Goal: Task Accomplishment & Management: Manage account settings

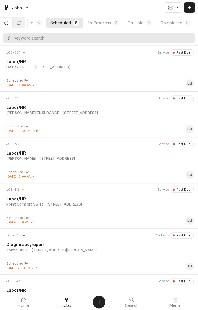
scroll to position [118, 0]
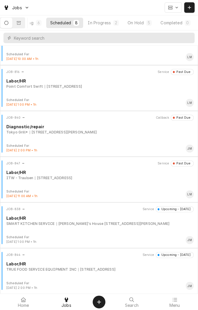
click at [106, 25] on button "In Progress 2" at bounding box center [103, 23] width 39 height 10
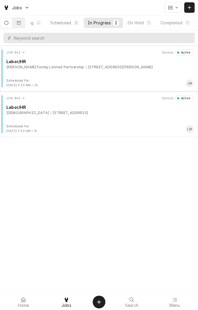
click at [143, 67] on div "Dugger Family Limited Partnership 1918 Country RD 303, Edna, TX 77957" at bounding box center [100, 67] width 188 height 5
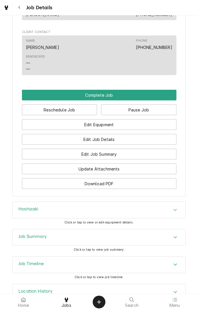
scroll to position [368, 0]
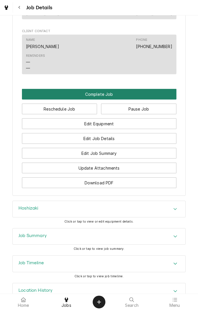
click at [109, 100] on button "Complete Job" at bounding box center [99, 94] width 155 height 11
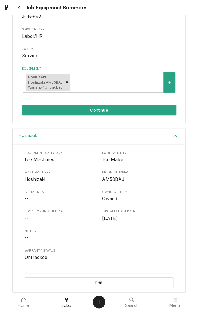
scroll to position [69, 0]
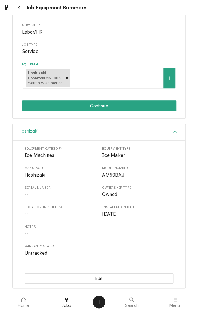
click at [112, 107] on button "Continue" at bounding box center [99, 105] width 155 height 11
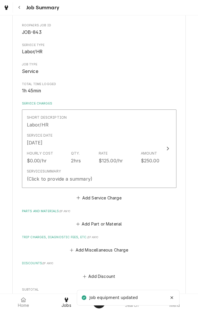
scroll to position [56, 0]
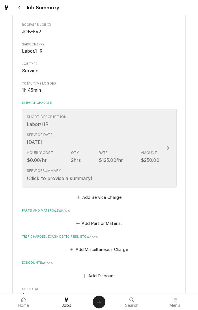
click at [133, 132] on div "Service Date Aug 15, 2025" at bounding box center [93, 139] width 133 height 18
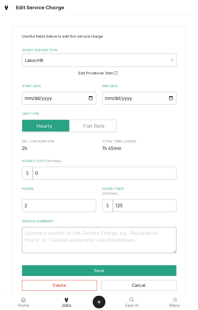
click at [93, 235] on textarea "Service Summary" at bounding box center [99, 240] width 155 height 26
type textarea "x"
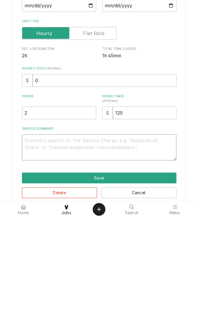
type textarea "C"
type textarea "x"
type textarea "Cl"
type textarea "x"
type textarea "Cle"
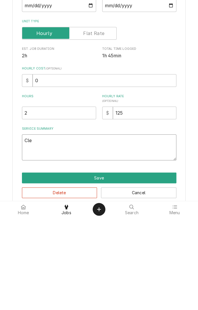
type textarea "x"
type textarea "Clea"
type textarea "x"
type textarea "Clean"
type textarea "x"
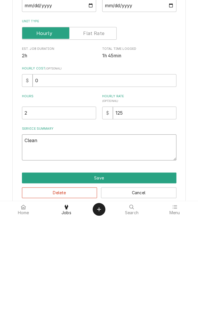
type textarea "Clean"
type textarea "x"
type textarea "Clean s"
type textarea "x"
type textarea "Clean sa"
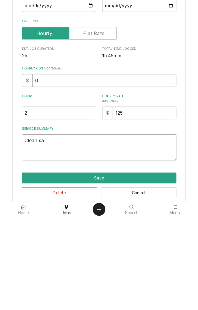
type textarea "x"
type textarea "Clean san"
type textarea "x"
type textarea "Clean sani"
type textarea "x"
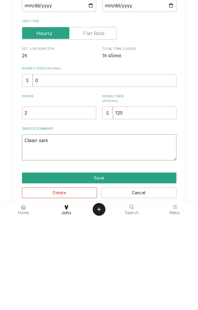
type textarea "Clean sanitized"
type textarea "x"
type textarea "Clean sanitized a"
type textarea "x"
type textarea "Clean sanitized an"
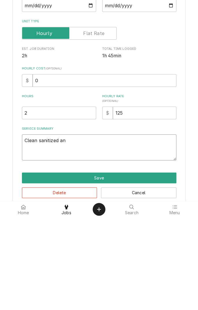
type textarea "x"
type textarea "Clean sanitized and"
type textarea "x"
type textarea "Clean sanitized and"
type textarea "x"
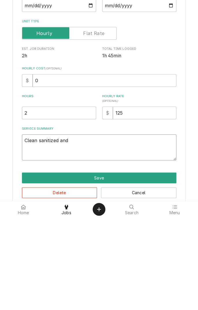
type textarea "Clean sanitized and l"
type textarea "x"
type textarea "Clean sanitized and le"
type textarea "x"
type textarea "Clean sanitized and lev"
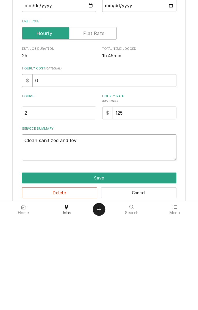
type textarea "x"
type textarea "Clean sanitized and leve"
type textarea "x"
type textarea "Clean sanitized and level"
type textarea "x"
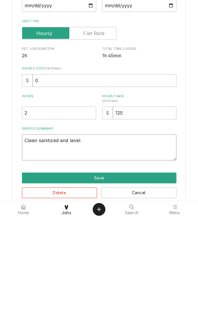
type textarea "Clean sanitized and levele"
type textarea "x"
type textarea "Clean sanitized and leveled"
type textarea "x"
type textarea "Clean sanitized and leveled"
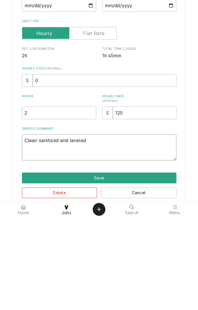
type textarea "x"
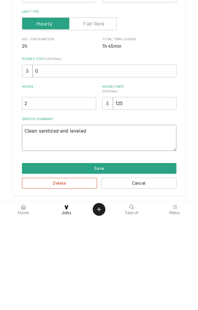
click at [40, 226] on textarea "Clean sanitized and leveled" at bounding box center [99, 230] width 155 height 26
click at [35, 225] on textarea "Clean sanitized and leveled" at bounding box center [99, 230] width 155 height 26
click at [40, 226] on textarea "Clean sanitized and leveled" at bounding box center [99, 230] width 155 height 26
click at [39, 226] on textarea "Clean sanitized and leveled" at bounding box center [99, 230] width 155 height 26
type textarea "Cleansanitized and leveled"
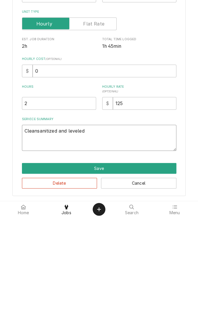
type textarea "x"
type textarea "Clean,sanitized and leveled"
type textarea "x"
type textarea "Clean, sanitized and leveled"
type textarea "x"
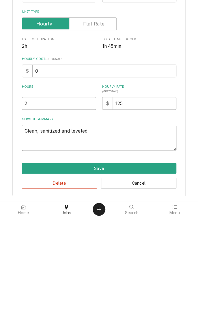
click at [60, 226] on textarea "Clean, sanitized and leveled" at bounding box center [99, 230] width 155 height 26
type textarea "Clean, sanitized and leveled"
type textarea "x"
type textarea "Clean, sanitized p and leveled"
type textarea "x"
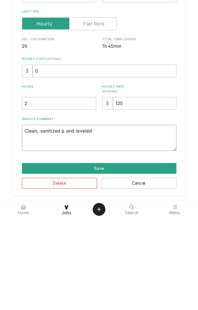
type textarea "Clean, sanitized pe and leveled"
type textarea "x"
type textarea "Clean, sanitized per and leveled"
type textarea "x"
type textarea "Clean, sanitized per and leveled"
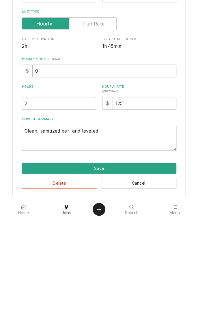
type textarea "x"
type textarea "Clean, sanitized per c and leveled"
type textarea "x"
type textarea "Clean, sanitized per cl and leveled"
type textarea "x"
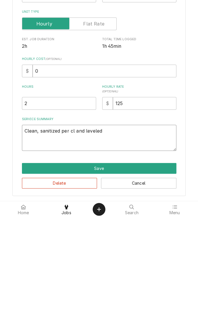
type textarea "Clean, sanitized per cle and leveled"
type textarea "x"
type textarea "Clean, sanitized per cl and leveled"
type textarea "x"
type textarea "Clean, sanitized per c and leveled"
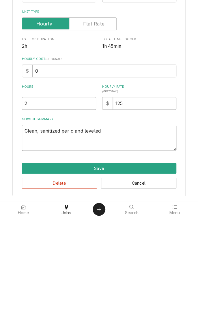
type textarea "x"
type textarea "Clean, sanitized per and leveled"
type textarea "x"
type textarea "Clean, sanitized per i and leveled"
type textarea "x"
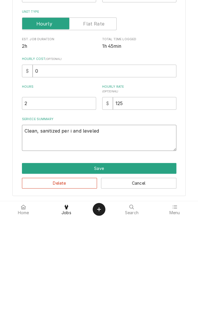
type textarea "Clean, sanitized per in and leveled"
type textarea "x"
type textarea "Clean, sanitized per ins and leveled"
type textarea "x"
type textarea "Clean, sanitized per inst and leveled"
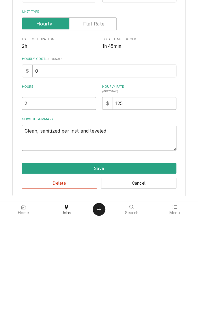
type textarea "x"
type textarea "Clean, sanitized per instr and leveled"
type textarea "x"
type textarea "Clean, sanitized per instru and leveled"
type textarea "x"
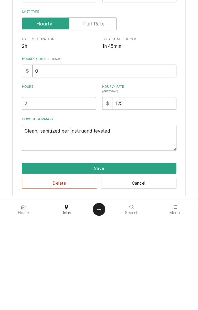
type textarea "Clean, sanitized per instructions and leveled"
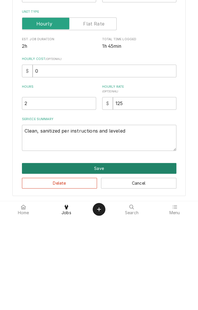
click at [167, 263] on button "Save" at bounding box center [99, 260] width 155 height 11
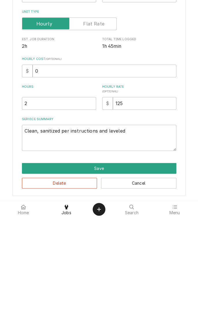
type textarea "x"
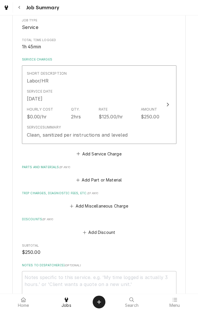
scroll to position [99, 0]
click at [112, 180] on button "Add Part or Material" at bounding box center [99, 180] width 48 height 8
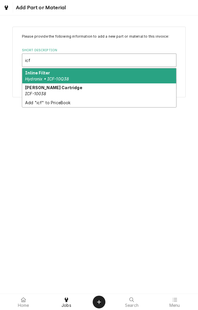
click at [145, 78] on div "Inline Filter Hydronix • ICF-10Q38" at bounding box center [99, 75] width 154 height 15
type input "icf"
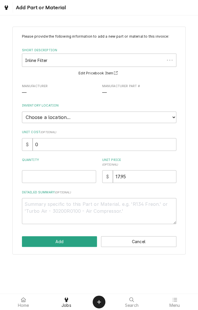
type textarea "x"
click at [166, 116] on select "Choose a location... Gino's Truck Jason's Truck Skips Service Warehouse" at bounding box center [99, 117] width 155 height 12
select select "172"
click at [22, 111] on select "Choose a location... Gino's Truck Jason's Truck Skips Service Warehouse" at bounding box center [99, 117] width 155 height 12
click at [66, 176] on input "Quantity" at bounding box center [59, 176] width 74 height 13
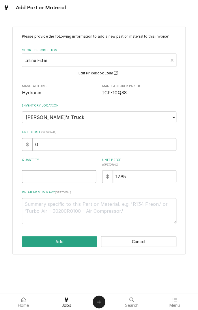
type textarea "x"
type input "1"
type textarea "x"
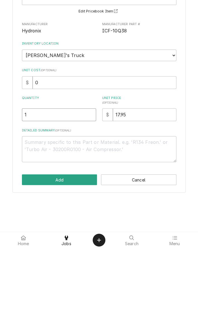
type input "1"
click at [95, 212] on textarea "Detailed Summary ( optional )" at bounding box center [99, 211] width 155 height 26
type textarea "x"
type textarea "I"
type textarea "x"
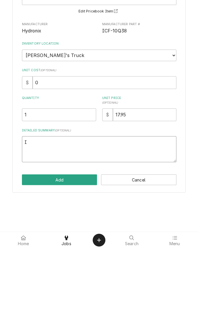
type textarea "In"
type textarea "x"
type textarea "Inl"
type textarea "x"
type textarea "Inli"
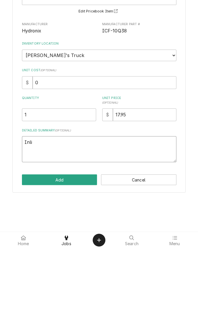
type textarea "x"
type textarea "Inline"
type textarea "x"
type textarea "Inline f"
type textarea "x"
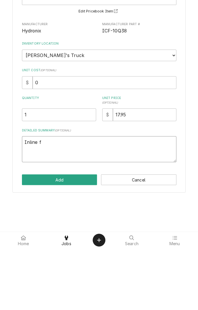
type textarea "Inline fi"
type textarea "x"
type textarea "Inline fil"
type textarea "x"
type textarea "Inline filter"
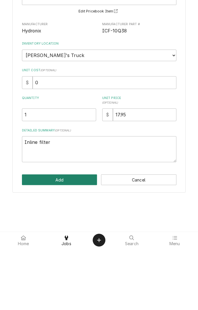
click at [74, 239] on button "Add" at bounding box center [59, 241] width 75 height 11
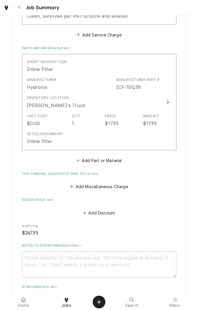
scroll to position [218, 0]
click at [113, 186] on button "Add Miscellaneous Charge" at bounding box center [99, 186] width 60 height 8
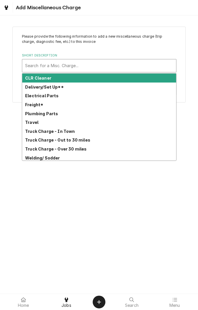
click at [84, 141] on strong "Truck Charge - Out to 30 miles" at bounding box center [57, 139] width 65 height 5
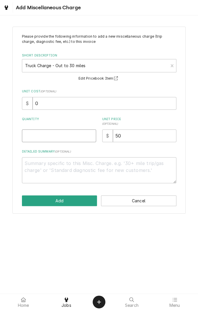
click at [64, 136] on input "Quantity" at bounding box center [59, 135] width 74 height 13
type textarea "x"
type input "1"
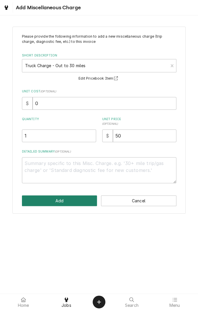
click at [75, 200] on button "Add" at bounding box center [59, 200] width 75 height 11
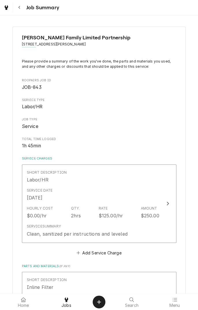
scroll to position [218, 0]
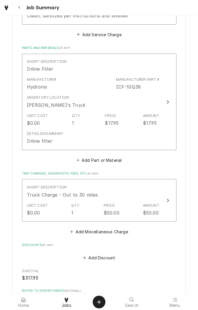
click at [155, 191] on div "Short Description Truck Charge - Out to 30 miles" at bounding box center [93, 191] width 133 height 18
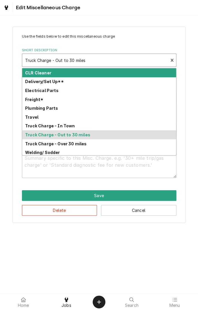
click at [81, 146] on div "Truck Charge - Over 30 miles" at bounding box center [99, 143] width 154 height 9
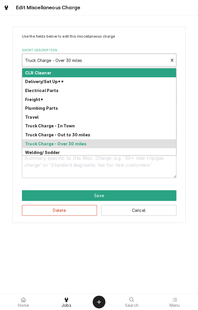
click at [80, 136] on strong "Truck Charge - Out to 30 miles" at bounding box center [57, 134] width 65 height 5
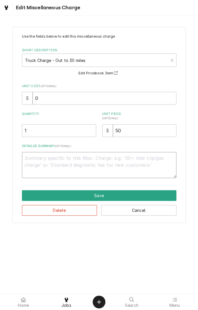
click at [99, 166] on textarea "Detailed Summary ( optional )" at bounding box center [99, 165] width 155 height 26
type textarea "x"
type textarea "T"
type textarea "x"
type textarea "Tr"
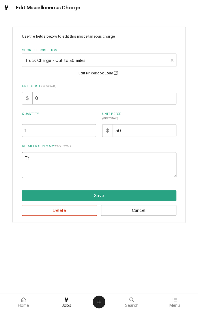
type textarea "x"
type textarea "Tru"
type textarea "x"
type textarea "Truck"
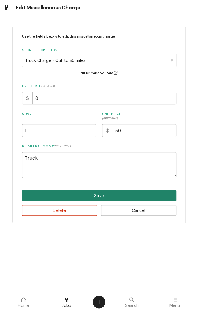
click at [112, 193] on button "Save" at bounding box center [99, 195] width 155 height 11
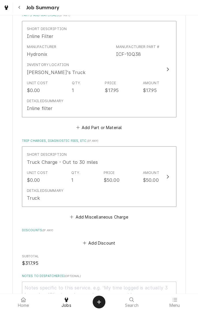
scroll to position [251, 0]
click at [103, 126] on button "Add Part or Material" at bounding box center [99, 127] width 48 height 8
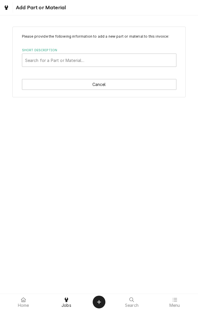
scroll to position [218, 0]
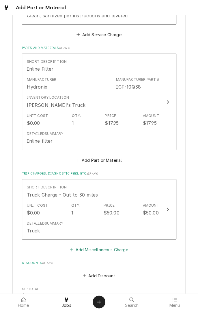
click at [123, 253] on button "Add Miscellaneous Charge" at bounding box center [99, 249] width 60 height 8
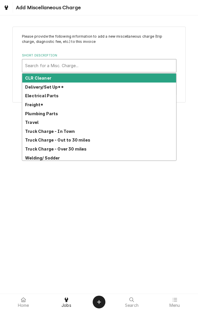
click at [34, 123] on strong "Travel" at bounding box center [31, 122] width 13 height 5
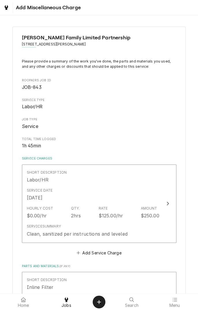
scroll to position [218, 0]
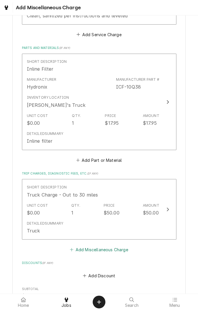
click at [117, 246] on button "Add Miscellaneous Charge" at bounding box center [99, 249] width 60 height 8
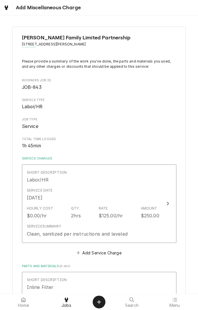
scroll to position [218, 0]
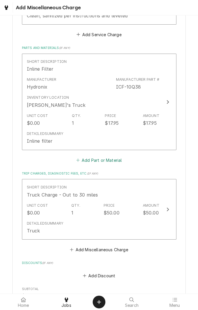
click at [116, 160] on button "Add Part or Material" at bounding box center [99, 160] width 48 height 8
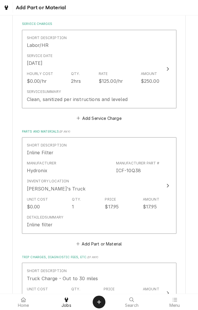
scroll to position [124, 0]
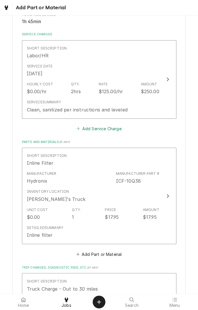
click at [109, 127] on button "Add Service Charge" at bounding box center [99, 128] width 47 height 8
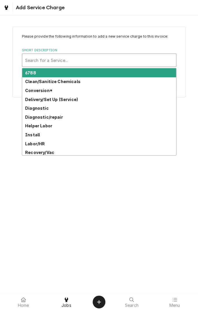
click at [72, 84] on strong "Clean/Sanitize Chemicals" at bounding box center [53, 81] width 56 height 5
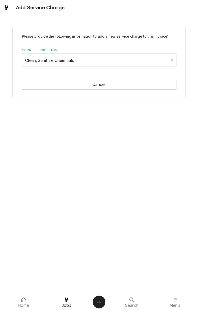
type textarea "x"
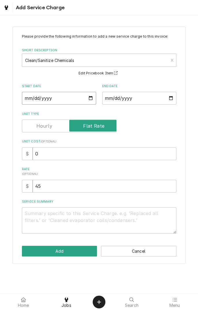
click at [79, 100] on input "Start Date" at bounding box center [59, 98] width 74 height 13
type input "2025-08-15"
type textarea "x"
click at [147, 97] on input "End Date" at bounding box center [139, 98] width 74 height 13
type input "2025-08-15"
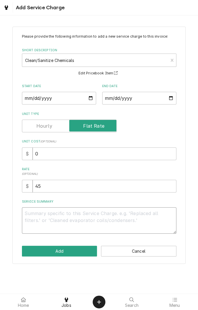
click at [97, 221] on textarea "Service Summary" at bounding box center [99, 220] width 155 height 26
type textarea "x"
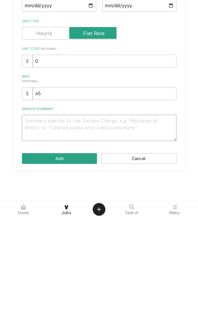
type textarea "C"
type textarea "x"
type textarea "Cl"
type textarea "x"
type textarea "Cle"
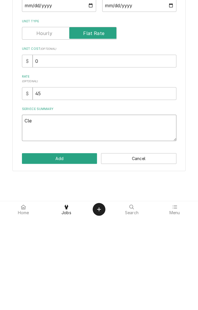
type textarea "x"
type textarea "Clea"
type textarea "x"
type textarea "Clean"
type textarea "x"
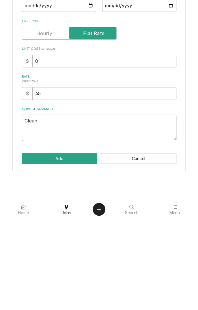
type textarea "Clean"
type textarea "x"
type textarea "Clean a"
type textarea "x"
type textarea "Clean an"
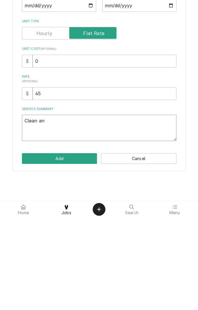
type textarea "x"
type textarea "Clean and"
type textarea "x"
type textarea "Clean and"
type textarea "x"
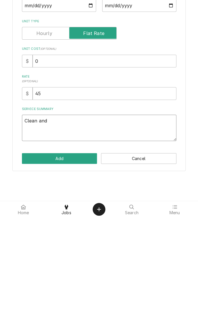
type textarea "Clean and s"
type textarea "x"
type textarea "Clean and sa"
type textarea "x"
type textarea "Clean and sanitize"
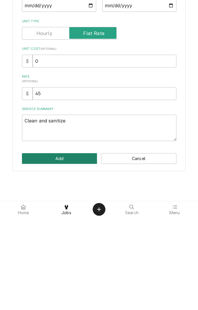
click at [69, 248] on button "Add" at bounding box center [59, 251] width 75 height 11
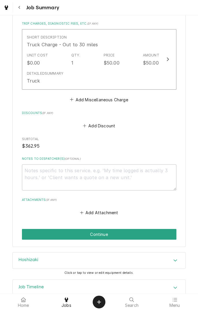
scroll to position [462, 0]
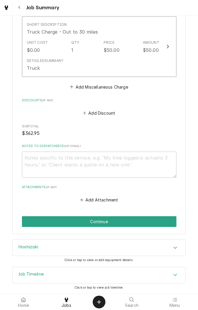
click at [106, 249] on div "Hoshizaki" at bounding box center [99, 247] width 173 height 16
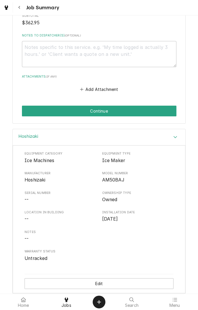
scroll to position [605, 0]
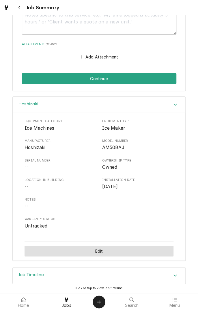
click at [141, 251] on button "Edit" at bounding box center [99, 251] width 149 height 11
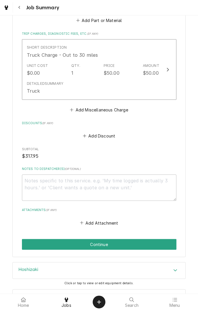
scroll to position [380, 0]
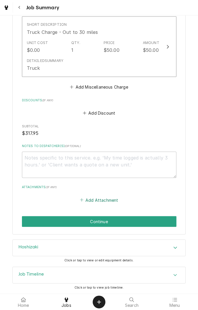
click at [114, 200] on button "Add Attachment" at bounding box center [99, 200] width 40 height 8
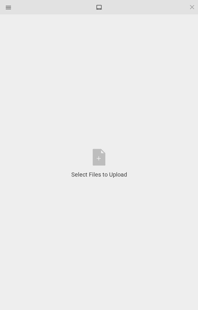
type textarea "x"
click at [100, 160] on div "Select Files to Upload or Drag and Drop, Copy and Paste Files" at bounding box center [99, 164] width 56 height 30
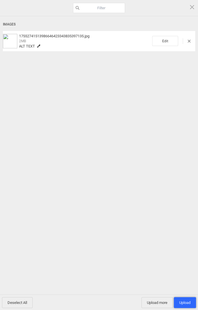
click at [186, 300] on span "Upload 1" at bounding box center [185, 302] width 11 height 4
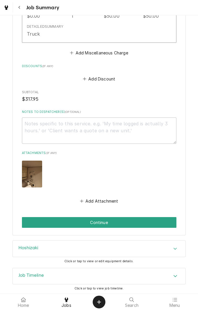
scroll to position [414, 0]
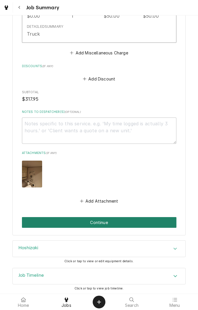
click at [143, 225] on button "Continue" at bounding box center [99, 222] width 155 height 11
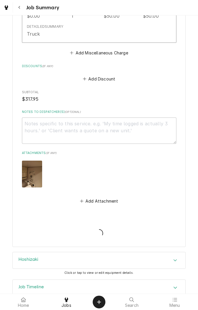
type textarea "x"
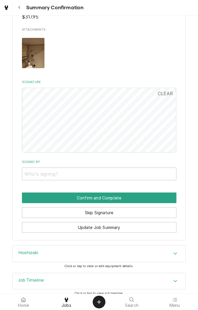
scroll to position [423, 0]
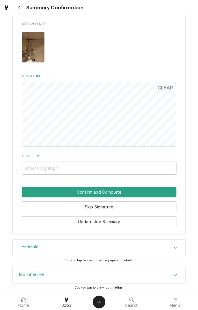
click at [91, 166] on input "Signed By" at bounding box center [99, 168] width 155 height 13
type input "Kathy Dugger"
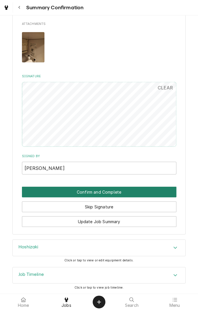
click at [158, 189] on button "Confirm and Complete" at bounding box center [99, 192] width 155 height 11
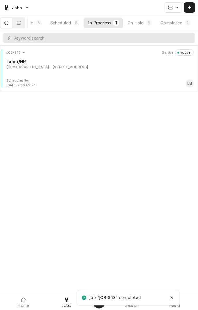
scroll to position [0, 54]
click at [177, 21] on div "Completed" at bounding box center [172, 23] width 22 height 6
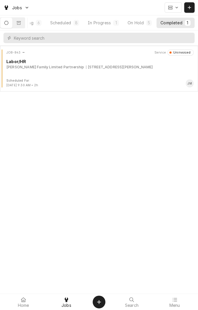
click at [113, 69] on div "[STREET_ADDRESS][PERSON_NAME]" at bounding box center [119, 67] width 67 height 5
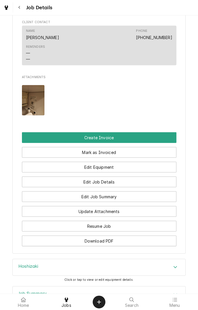
scroll to position [377, 0]
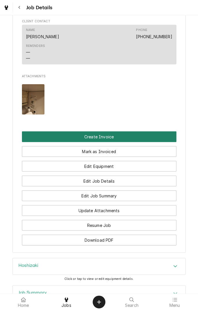
click at [118, 142] on button "Create Invoice" at bounding box center [99, 136] width 155 height 11
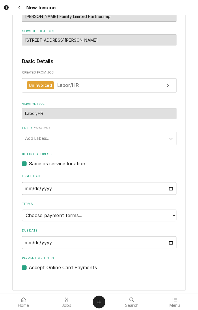
scroll to position [57, 0]
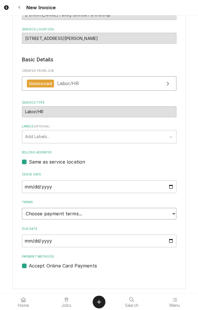
click at [165, 212] on select "Choose payment terms... Same Day Net 7 Net 14 Net 21 Net 30 Net 45 Net 60 Net 90" at bounding box center [99, 214] width 155 height 12
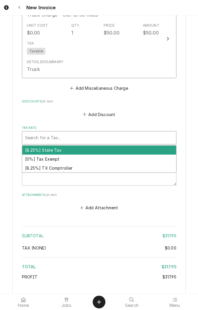
scroll to position [638, 0]
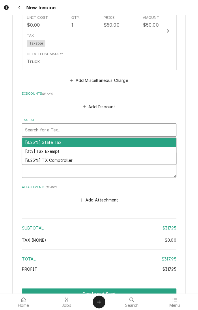
click at [73, 163] on div "[8.25%] TX Comptroller" at bounding box center [99, 160] width 154 height 9
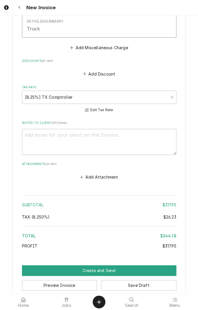
scroll to position [680, 0]
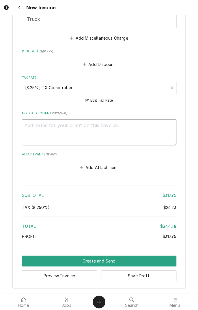
click at [110, 128] on textarea "Notes to Client ( optional )" at bounding box center [99, 132] width 155 height 26
type textarea "x"
type textarea "A"
type textarea "x"
type textarea "An"
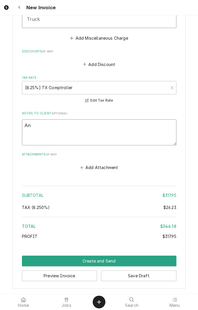
type textarea "x"
type textarea "Anu"
type textarea "x"
type textarea "Anua"
type textarea "x"
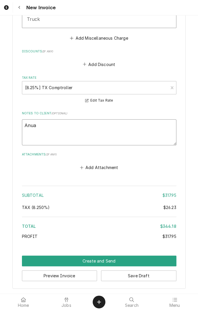
type textarea "Anual"
type textarea "x"
type textarea "Annual"
type textarea "x"
type textarea "Annual c"
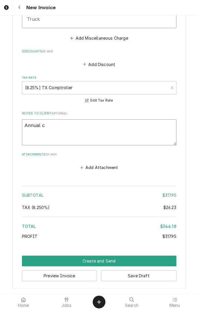
type textarea "x"
type textarea "Annual cl"
type textarea "x"
type textarea "Annual cle"
type textarea "x"
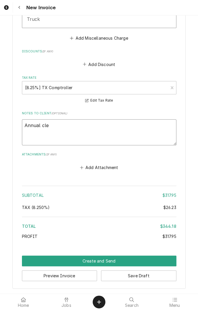
type textarea "Annual cleaning"
type textarea "x"
type textarea "Annual cleaning a"
type textarea "x"
type textarea "Annual cleaning an"
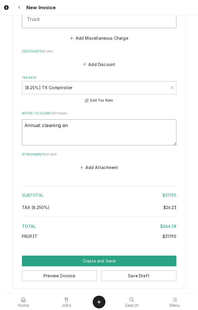
type textarea "x"
type textarea "Annual cleaning and"
type textarea "x"
type textarea "Annual cleaning and"
type textarea "x"
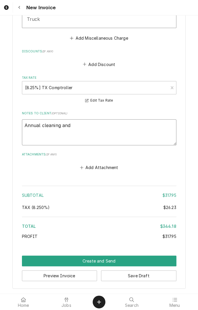
type textarea "Annual cleaning and s"
type textarea "x"
type textarea "Annual cleaning and sa"
type textarea "x"
type textarea "Annual cleaning and sanitizing"
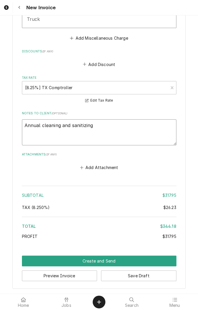
type textarea "x"
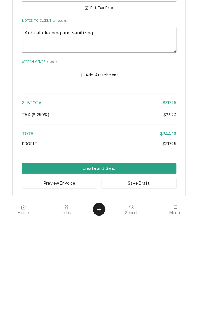
type textarea "Annual cleaning and sanitizing"
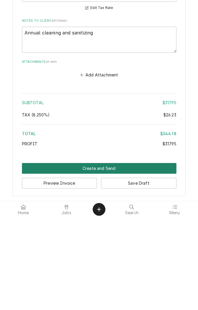
click at [104, 263] on button "Create and Send" at bounding box center [99, 260] width 155 height 11
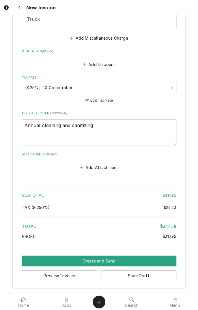
scroll to position [677, 0]
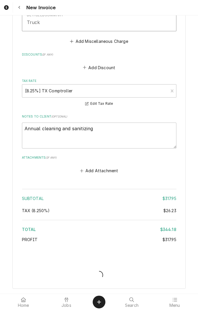
type textarea "x"
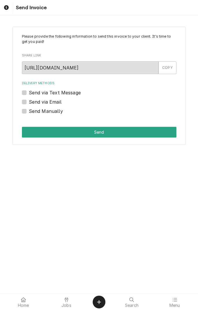
click at [73, 93] on label "Send via Text Message" at bounding box center [55, 92] width 52 height 7
click at [73, 93] on input "Send via Text Message" at bounding box center [106, 95] width 155 height 13
checkbox input "true"
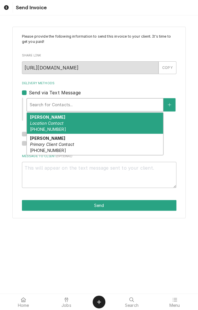
click at [63, 120] on div "Kathy Dugger Location Contact (361) 782-8307" at bounding box center [95, 123] width 137 height 21
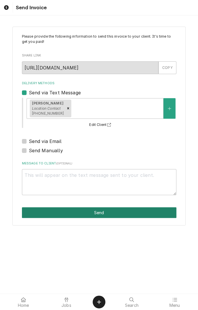
click at [109, 212] on button "Send" at bounding box center [99, 212] width 155 height 11
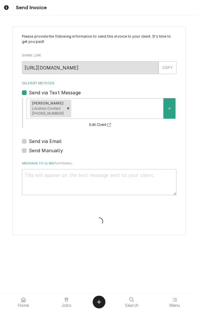
type textarea "x"
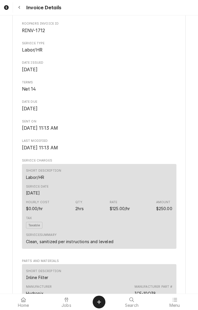
scroll to position [127, 0]
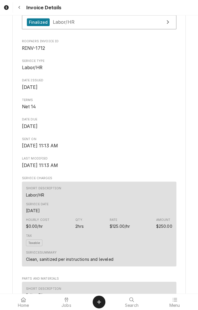
click at [88, 292] on div "Sender Skips Restaurant Equipment [STREET_ADDRESS] (361) 578-7310 [EMAIL_ADDRES…" at bounding box center [99, 251] width 155 height 681
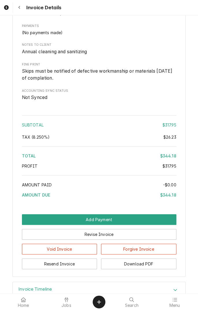
scroll to position [651, 0]
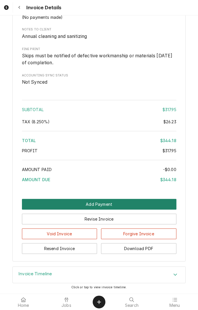
click at [111, 205] on button "Add Payment" at bounding box center [99, 204] width 155 height 11
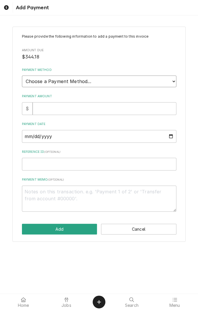
click at [165, 82] on select "Choose a Payment Method... Cash Check Credit/Debit Card ACH/eCheck Other" at bounding box center [99, 81] width 155 height 12
select select "2"
click at [22, 75] on select "Choose a Payment Method... Cash Check Credit/Debit Card ACH/eCheck Other" at bounding box center [99, 81] width 155 height 12
click at [94, 109] on input "Payment Amount" at bounding box center [105, 108] width 144 height 13
type textarea "x"
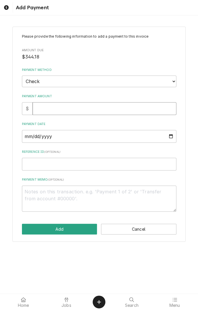
type input "3"
type textarea "x"
type input "34"
type textarea "x"
type input "344"
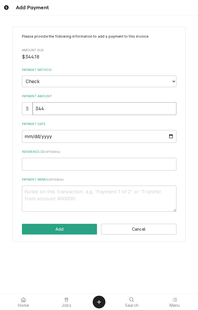
type textarea "x"
type input "344.1"
type textarea "x"
type input "344.18"
type textarea "x"
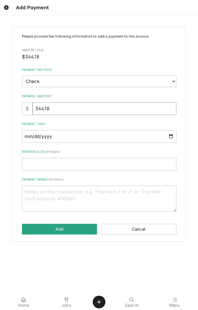
type input "344.18"
click at [172, 135] on input "Payment Date" at bounding box center [99, 136] width 155 height 13
type textarea "x"
type input "2025-08-15"
click at [104, 164] on input "Reference ID ( optional )" at bounding box center [99, 164] width 155 height 13
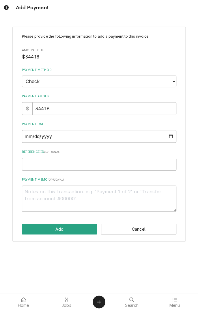
type textarea "x"
type input "3"
type textarea "x"
type input "36"
type textarea "x"
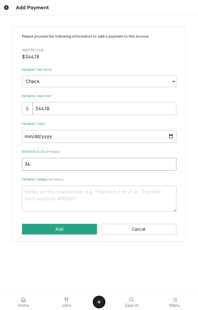
type input "360"
type textarea "x"
type input "3603"
type textarea "x"
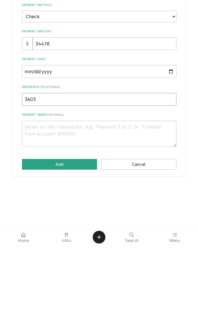
type input "3603"
click at [69, 194] on textarea "Payment Memo ( optional )" at bounding box center [99, 198] width 155 height 26
type textarea "x"
type textarea "C"
type textarea "x"
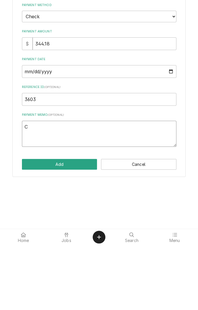
type textarea "Ch"
type textarea "x"
type textarea "Che"
type textarea "x"
type textarea "Chec"
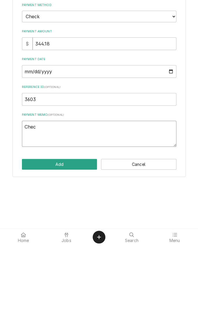
type textarea "x"
type textarea "Check"
type textarea "x"
type textarea "Check n"
type textarea "x"
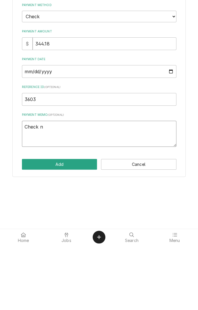
type textarea "Check nu"
type textarea "x"
type textarea "Check number"
type textarea "x"
type textarea "Check number 3"
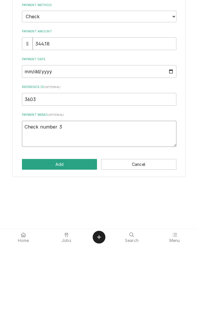
type textarea "x"
type textarea "Check number 36"
type textarea "x"
type textarea "Check number 360"
type textarea "x"
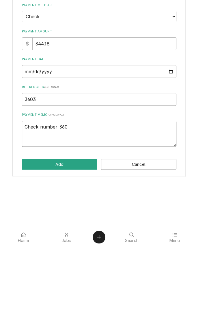
type textarea "Check number 3603"
type textarea "x"
type textarea "Check number 3603"
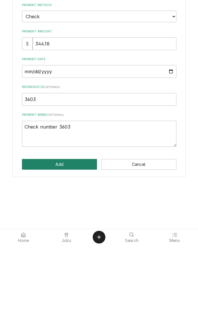
click at [71, 227] on button "Add" at bounding box center [59, 229] width 75 height 11
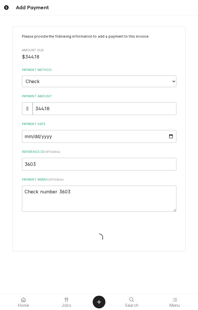
type textarea "x"
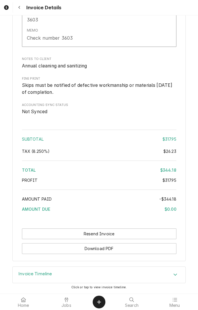
scroll to position [737, 0]
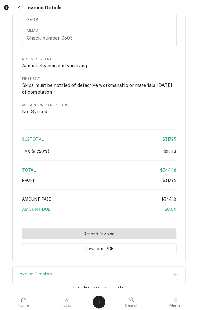
click at [118, 233] on button "Resend Invoice" at bounding box center [99, 233] width 155 height 11
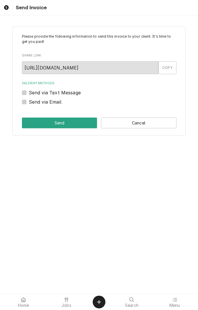
click at [75, 94] on label "Send via Text Message" at bounding box center [55, 92] width 52 height 7
click at [75, 94] on input "Send via Text Message" at bounding box center [106, 95] width 155 height 13
checkbox input "true"
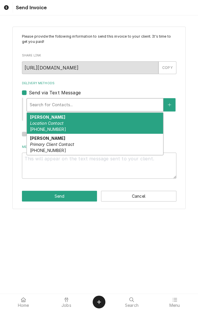
click at [86, 123] on div "[PERSON_NAME] Location Contact [PHONE_NUMBER]" at bounding box center [95, 123] width 137 height 21
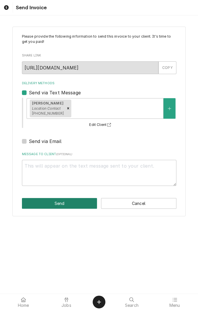
click at [73, 200] on button "Send" at bounding box center [59, 203] width 75 height 11
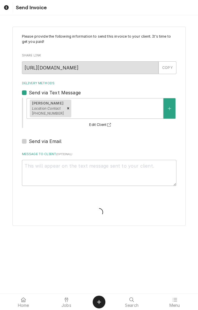
type textarea "x"
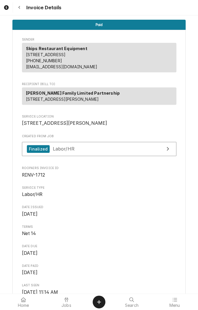
click at [24, 7] on button "Navigate back" at bounding box center [19, 7] width 10 height 10
click at [21, 8] on div "Navigate back" at bounding box center [19, 8] width 6 height 6
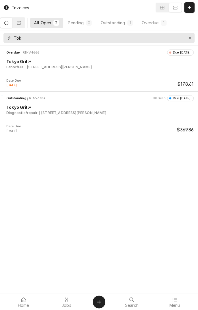
click at [67, 302] on div at bounding box center [66, 299] width 7 height 7
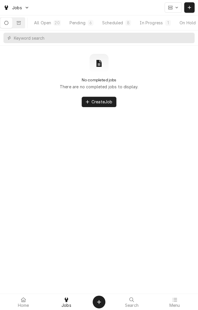
click at [117, 25] on button "Scheduled 8" at bounding box center [116, 23] width 37 height 10
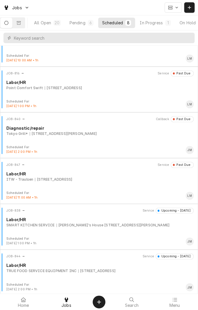
scroll to position [118, 0]
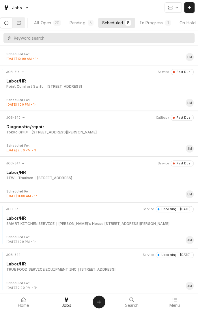
click at [116, 227] on div "JOB-838 Service Upcoming - Today Labor/HR SMART KITCHEN SERVICE Mike's House 39…" at bounding box center [99, 220] width 194 height 29
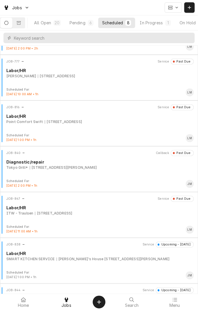
scroll to position [118, 0]
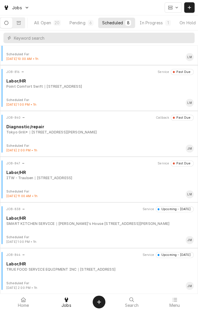
click at [111, 225] on div "[PERSON_NAME]'s House [STREET_ADDRESS][PERSON_NAME]" at bounding box center [113, 223] width 113 height 5
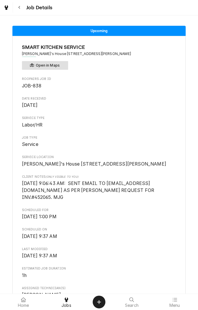
click at [61, 64] on button "Open in Maps" at bounding box center [45, 65] width 46 height 9
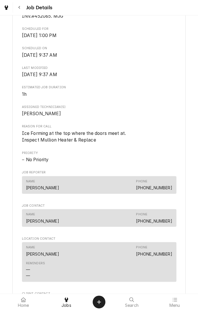
scroll to position [375, 0]
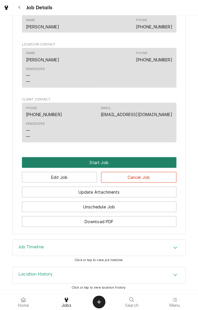
click at [134, 157] on button "Start Job" at bounding box center [99, 162] width 155 height 11
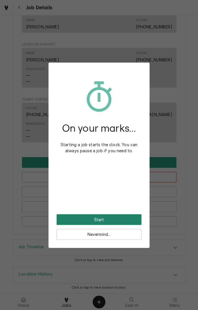
click at [126, 215] on button "Start" at bounding box center [99, 219] width 85 height 11
